Goal: Find specific page/section: Find specific page/section

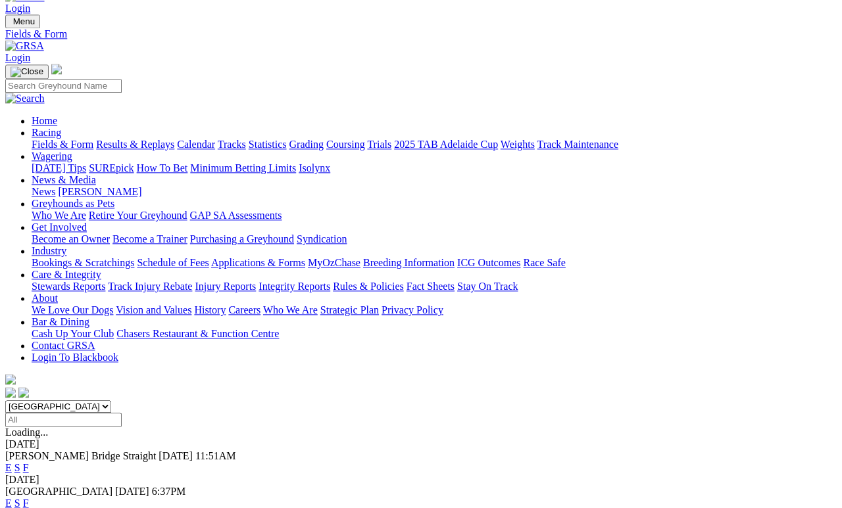
click at [89, 401] on select "South Australia New South Wales Northern Territory Queensland Tasmania Victoria…" at bounding box center [58, 407] width 106 height 12
select select "NSW"
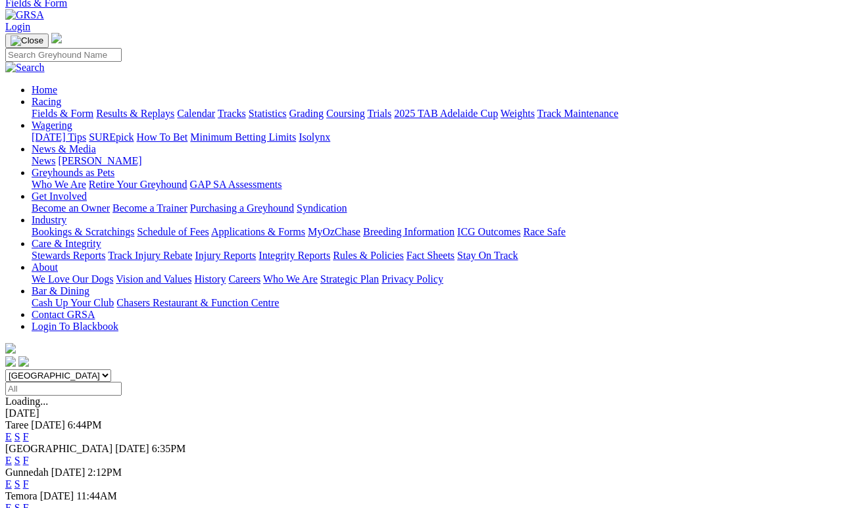
scroll to position [59, 0]
click at [29, 455] on link "F" at bounding box center [26, 460] width 6 height 11
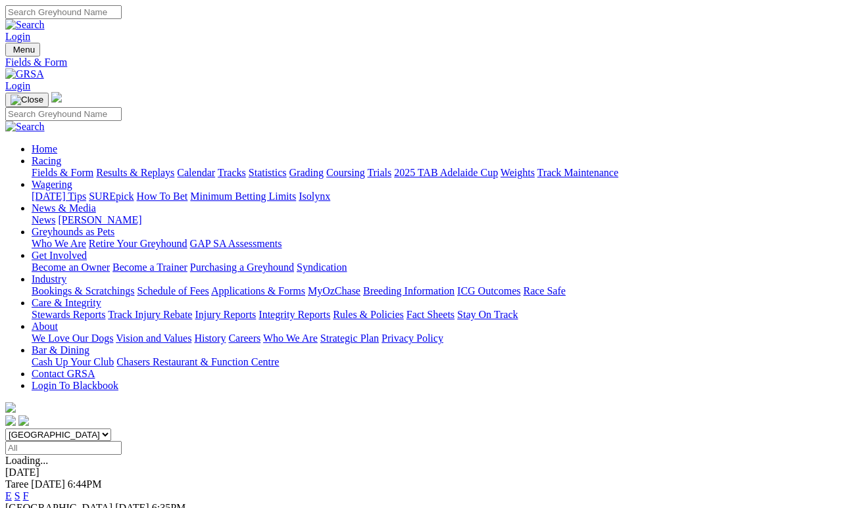
click at [111, 429] on select "South Australia New South Wales Northern Territory Queensland Tasmania Victoria…" at bounding box center [58, 435] width 106 height 12
select select "SA"
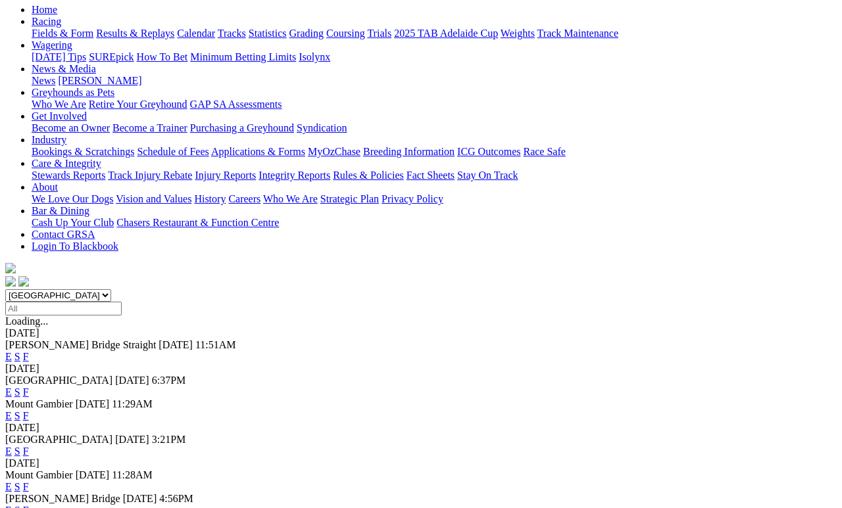
scroll to position [139, 0]
click at [29, 482] on link "F" at bounding box center [26, 487] width 6 height 11
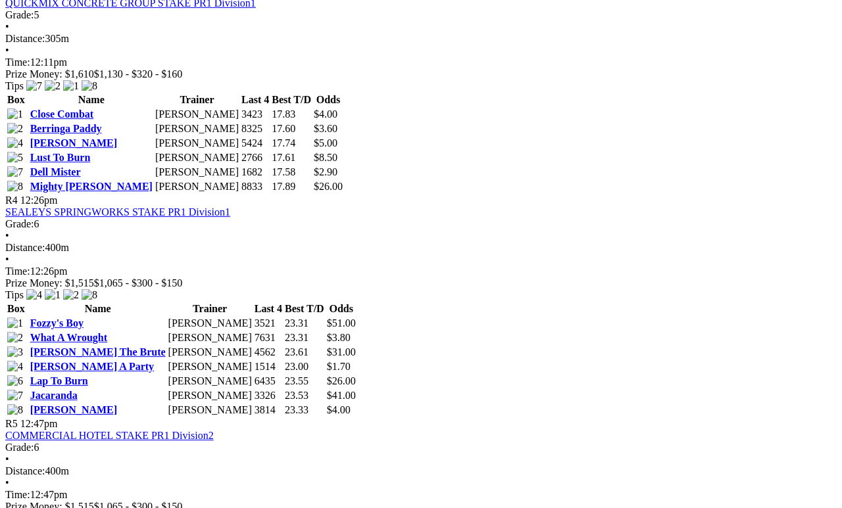
scroll to position [1133, 0]
